Goal: Information Seeking & Learning: Learn about a topic

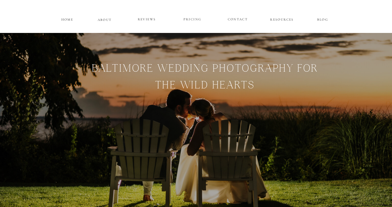
click at [194, 18] on p "PRICING" at bounding box center [192, 19] width 33 height 7
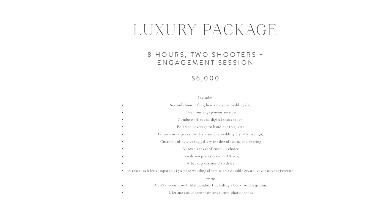
scroll to position [289, 0]
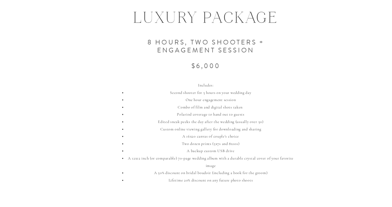
click at [210, 50] on h3 "8 hours, two shooters + Engagement session $6,000" at bounding box center [205, 53] width 201 height 44
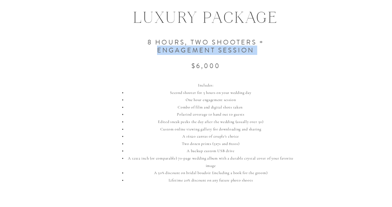
click at [210, 50] on h3 "8 hours, two shooters + Engagement session $6,000" at bounding box center [205, 53] width 201 height 44
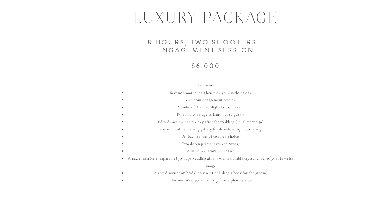
click at [224, 70] on h3 "8 hours, two shooters + Engagement session $6,000" at bounding box center [205, 53] width 201 height 44
click at [233, 90] on li "Second shooter for 5 hours on your wedding day" at bounding box center [210, 92] width 168 height 7
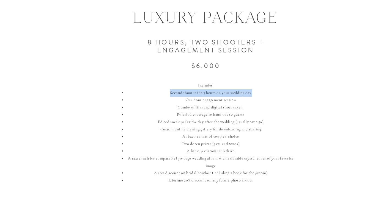
click at [233, 90] on li "Second shooter for 5 hours on your wedding day" at bounding box center [210, 92] width 168 height 7
click at [241, 111] on li "Combo of film and digital shots taken" at bounding box center [210, 107] width 168 height 7
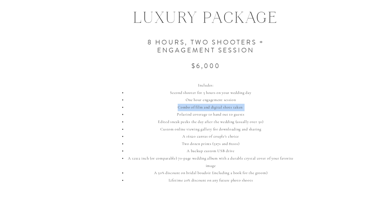
click at [241, 111] on li "Combo of film and digital shots taken" at bounding box center [210, 107] width 168 height 7
click at [251, 137] on li "A 16x20 canvas of couple's choice" at bounding box center [210, 136] width 168 height 7
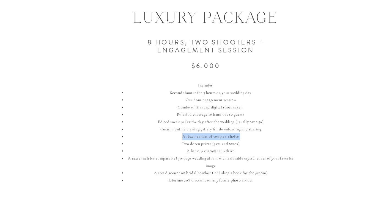
click at [251, 137] on li "A 16x20 canvas of couple's choice" at bounding box center [210, 136] width 168 height 7
click at [261, 159] on li "A 12x12 inch (or comparable) 70-page wedding album with a durable crystal cover…" at bounding box center [210, 162] width 168 height 15
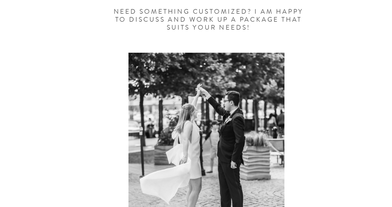
scroll to position [965, 0]
